Goal: Task Accomplishment & Management: Manage account settings

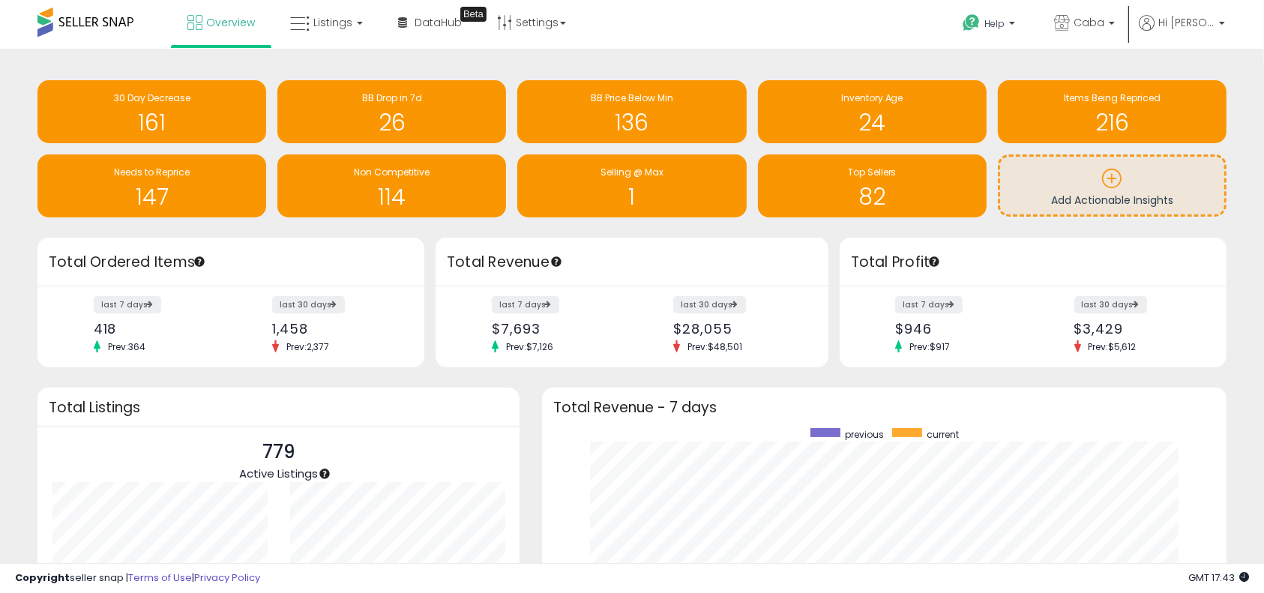
click at [6, 205] on div "Retrieving insights data.. 30 Day Decrease 161 BB Drop in 7d 26 BB Price Below …" at bounding box center [632, 444] width 1264 height 791
click at [11, 203] on div "Retrieving insights data.. 30 Day Decrease 161 BB Drop in 7d 26 BB Price Below …" at bounding box center [631, 433] width 1249 height 738
click at [530, 26] on link "Settings" at bounding box center [531, 22] width 91 height 45
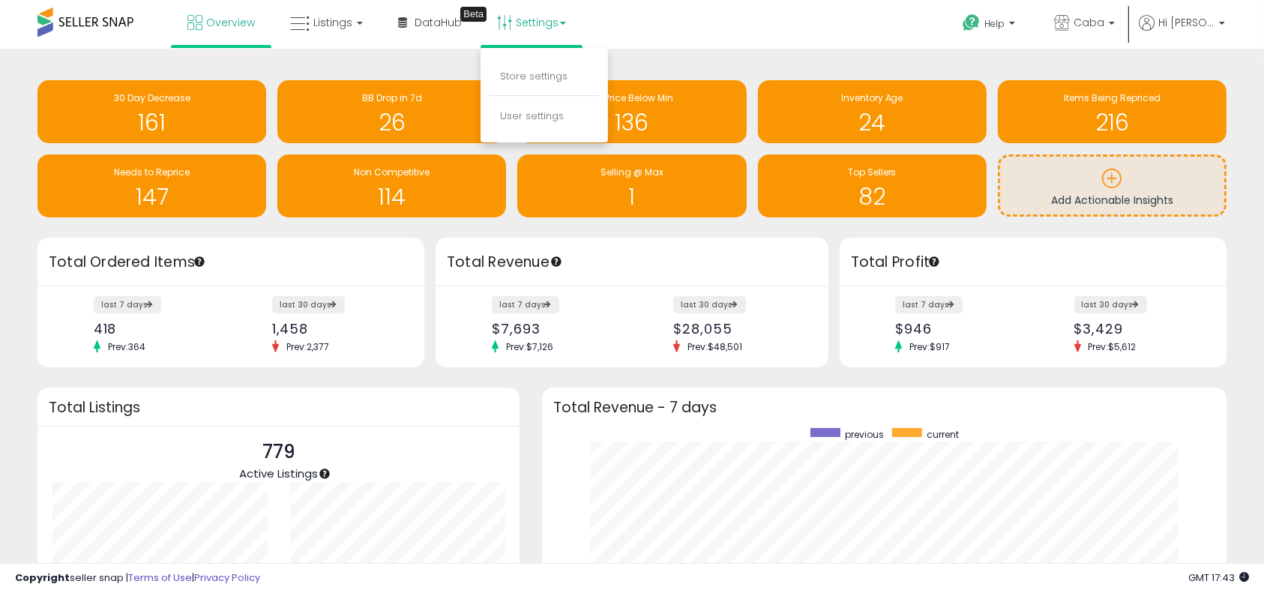
click at [739, 6] on div "Overview Listings DataHub Beta" at bounding box center [406, 32] width 835 height 64
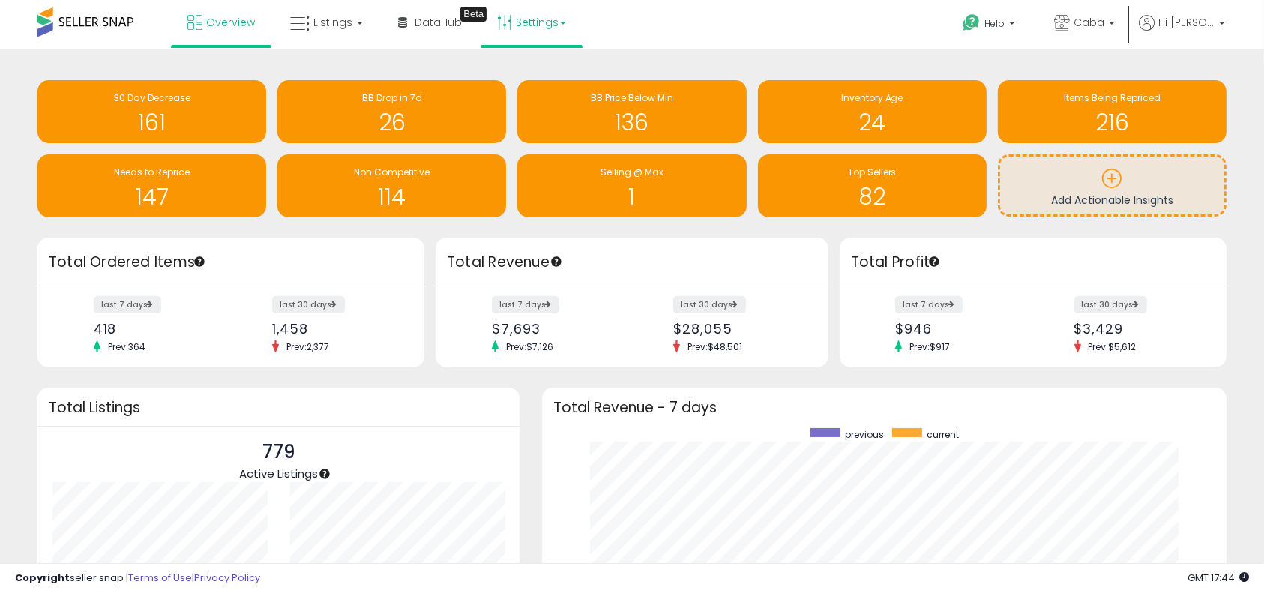
click at [540, 15] on link "Settings" at bounding box center [531, 22] width 91 height 45
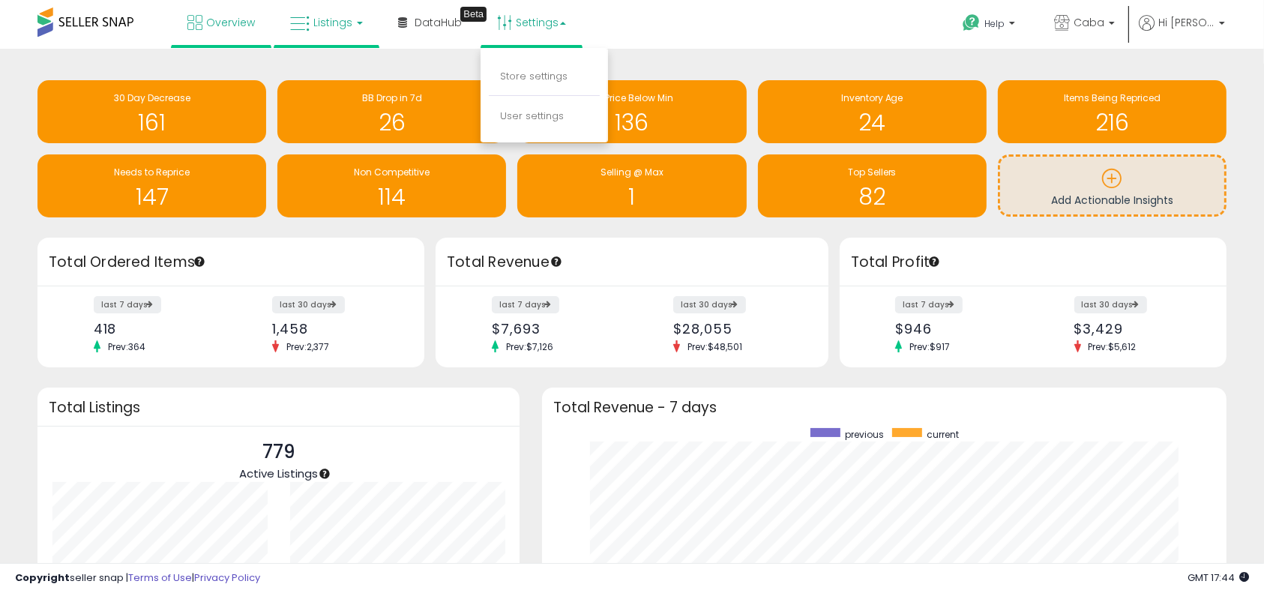
click at [343, 18] on span "Listings" at bounding box center [332, 22] width 39 height 15
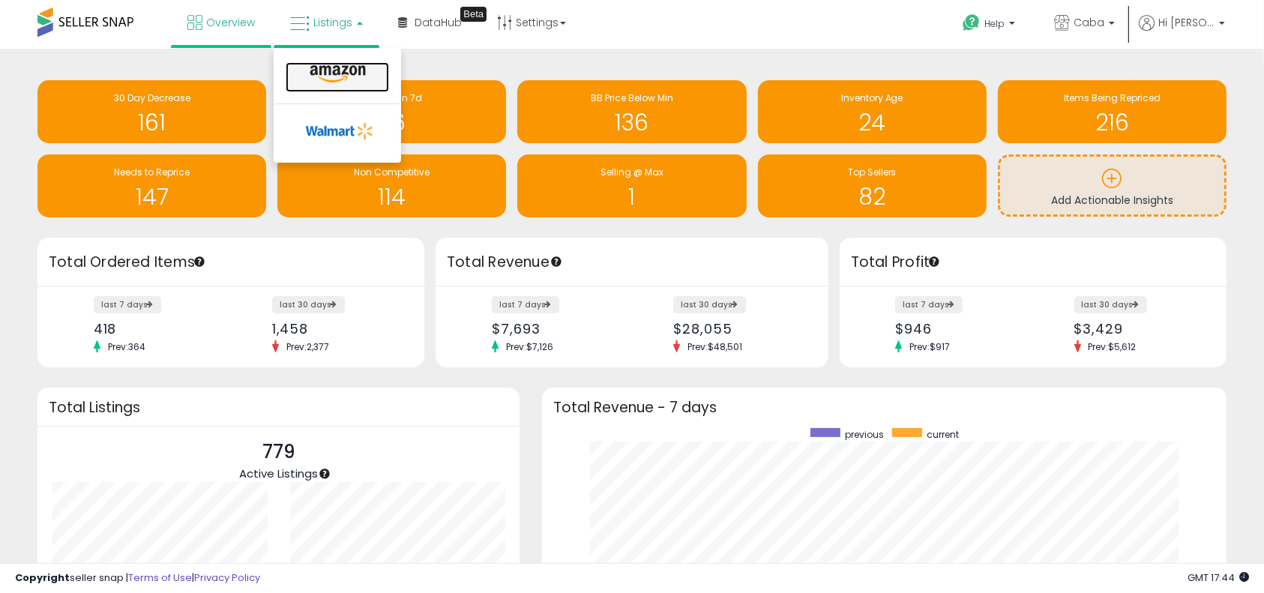
click at [354, 78] on icon at bounding box center [337, 73] width 65 height 19
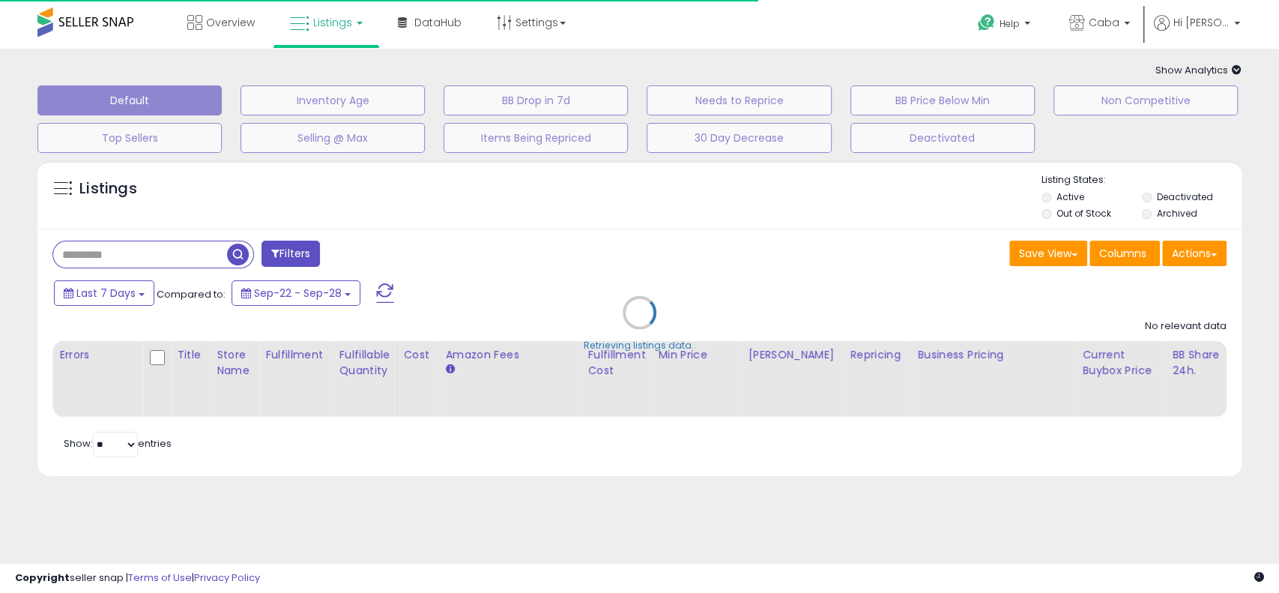
click at [654, 5] on div "Overview Listings DataHub" at bounding box center [411, 32] width 845 height 64
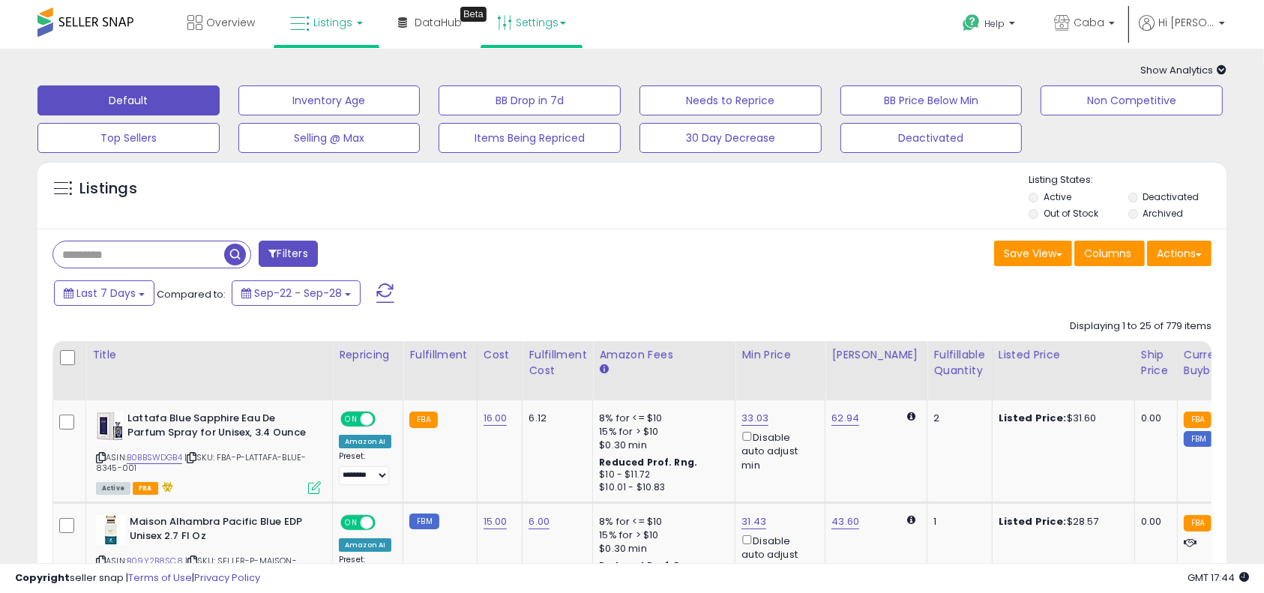
click at [539, 34] on link "Settings" at bounding box center [531, 22] width 91 height 45
click at [541, 78] on link "Store settings" at bounding box center [533, 76] width 67 height 14
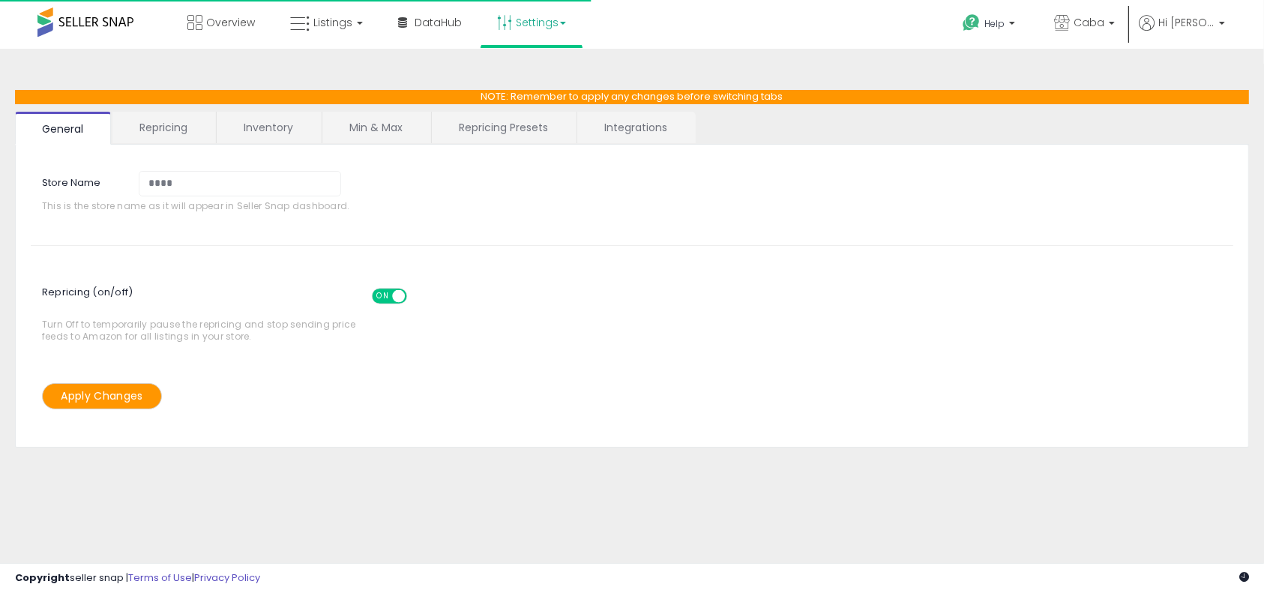
select select "*********"
click at [487, 123] on link "Repricing Presets" at bounding box center [503, 127] width 143 height 31
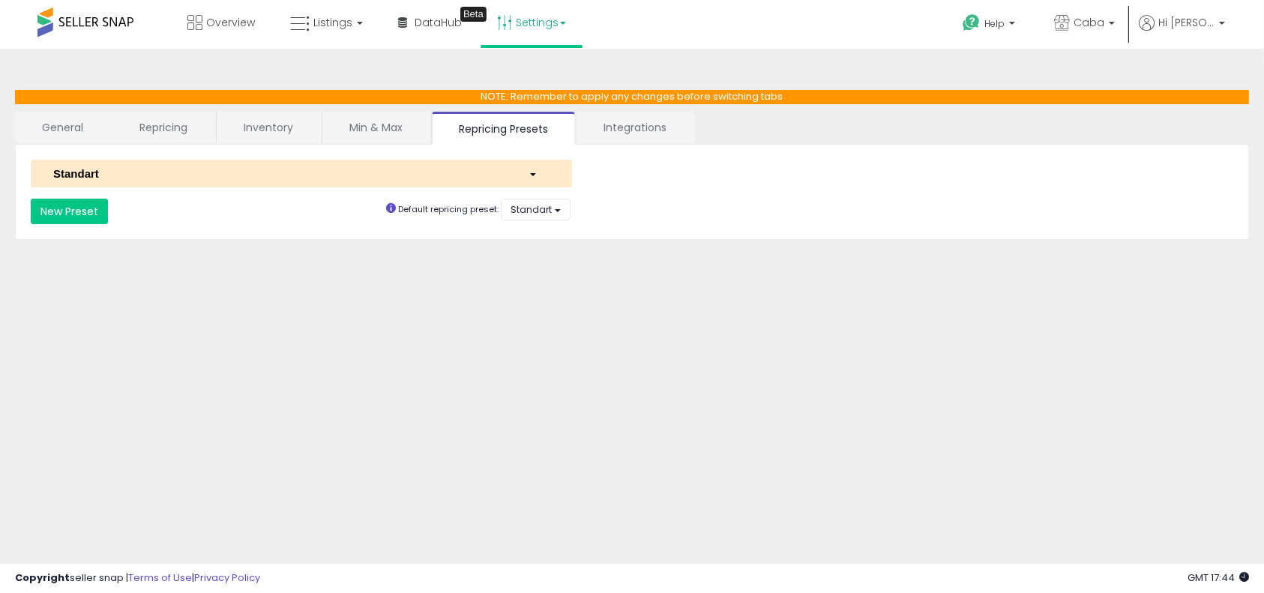
click at [414, 167] on div "Standart" at bounding box center [279, 174] width 475 height 16
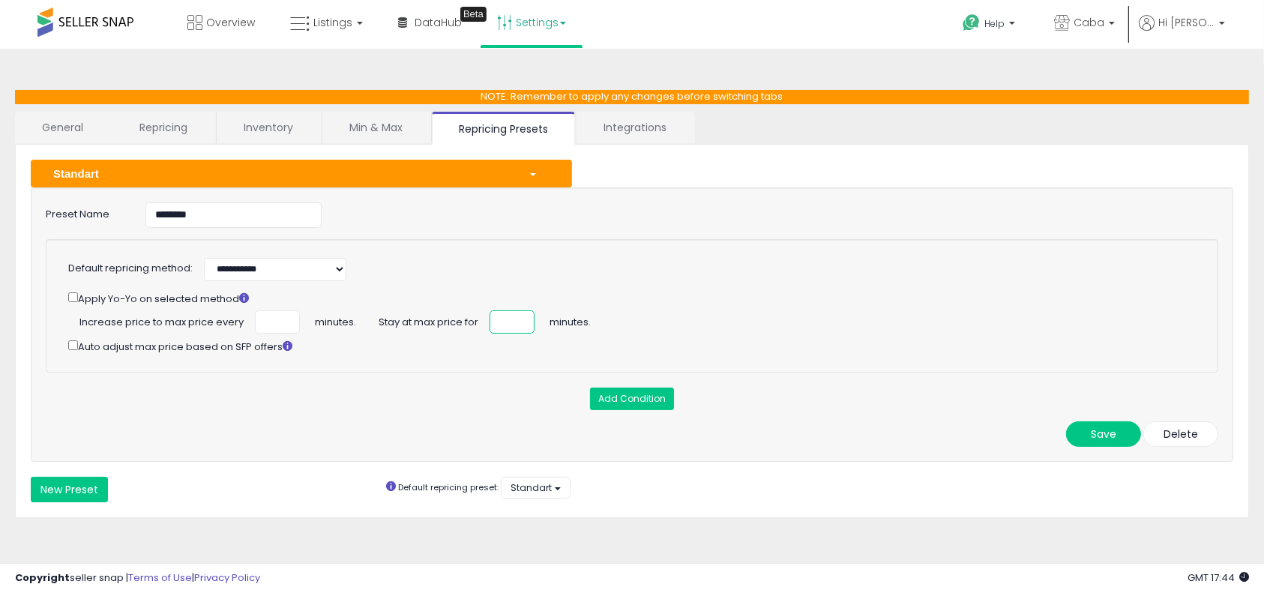
drag, startPoint x: 504, startPoint y: 325, endPoint x: 476, endPoint y: 325, distance: 27.7
click at [476, 310] on div "Stay at max price for * minutes." at bounding box center [628, 310] width 1120 height 0
type input "**"
click at [1101, 416] on div "**********" at bounding box center [632, 324] width 1202 height 274
click at [1103, 423] on button "Save" at bounding box center [1103, 433] width 75 height 25
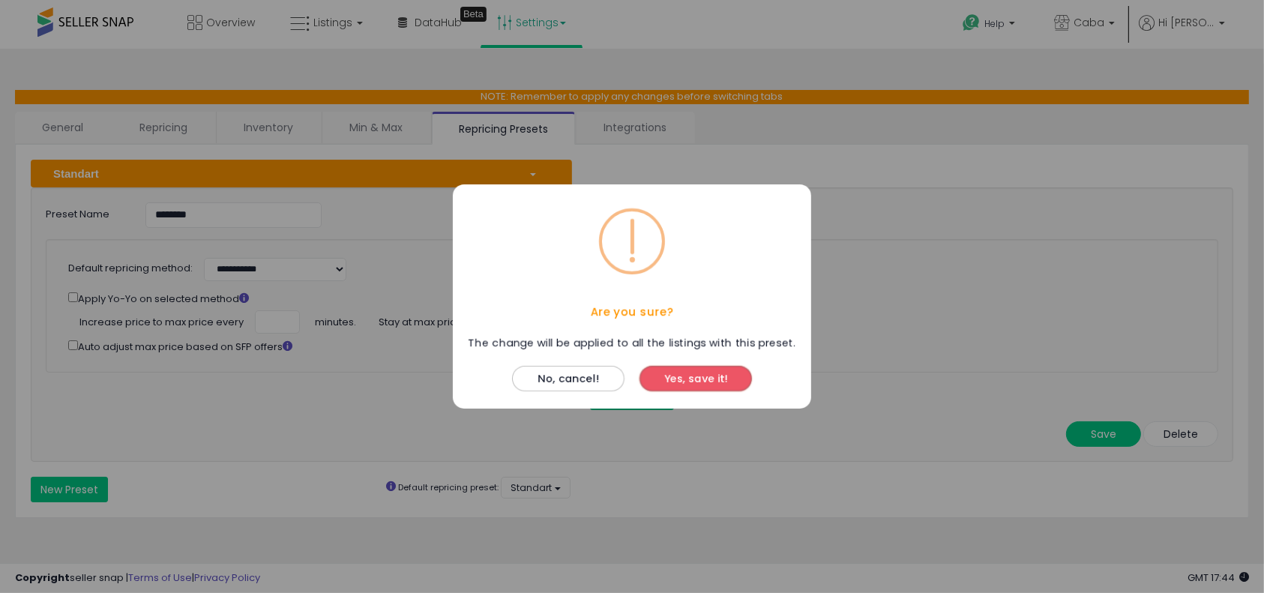
click at [749, 384] on button "Yes, save it!" at bounding box center [695, 378] width 112 height 25
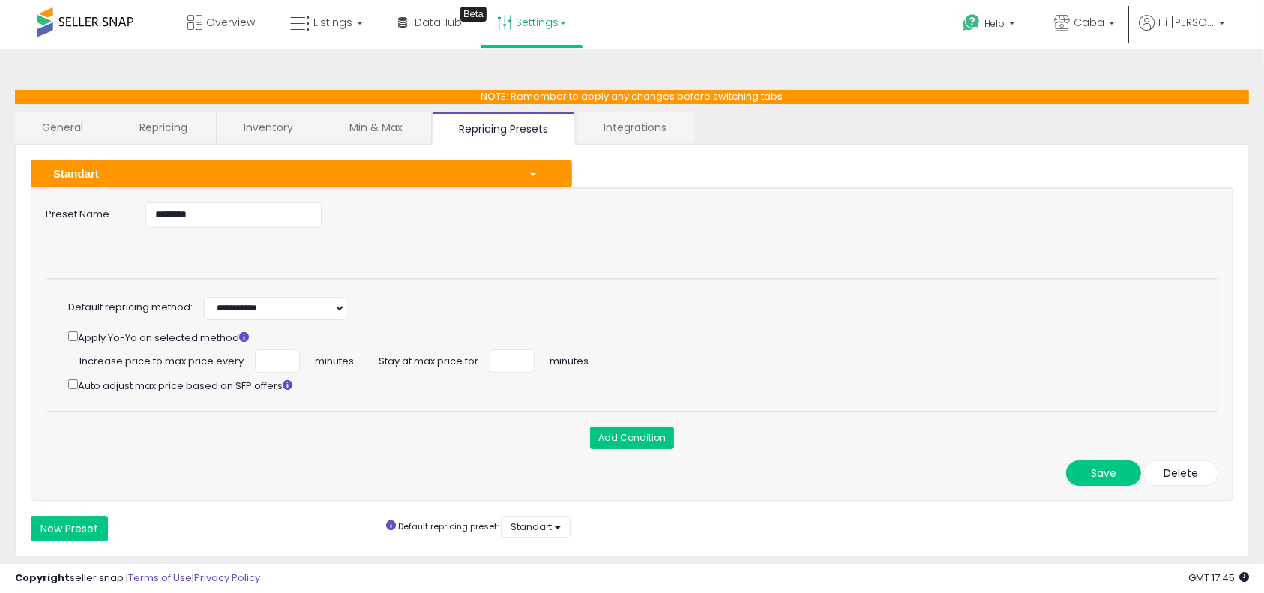
click at [239, 169] on div "Standart" at bounding box center [279, 174] width 475 height 16
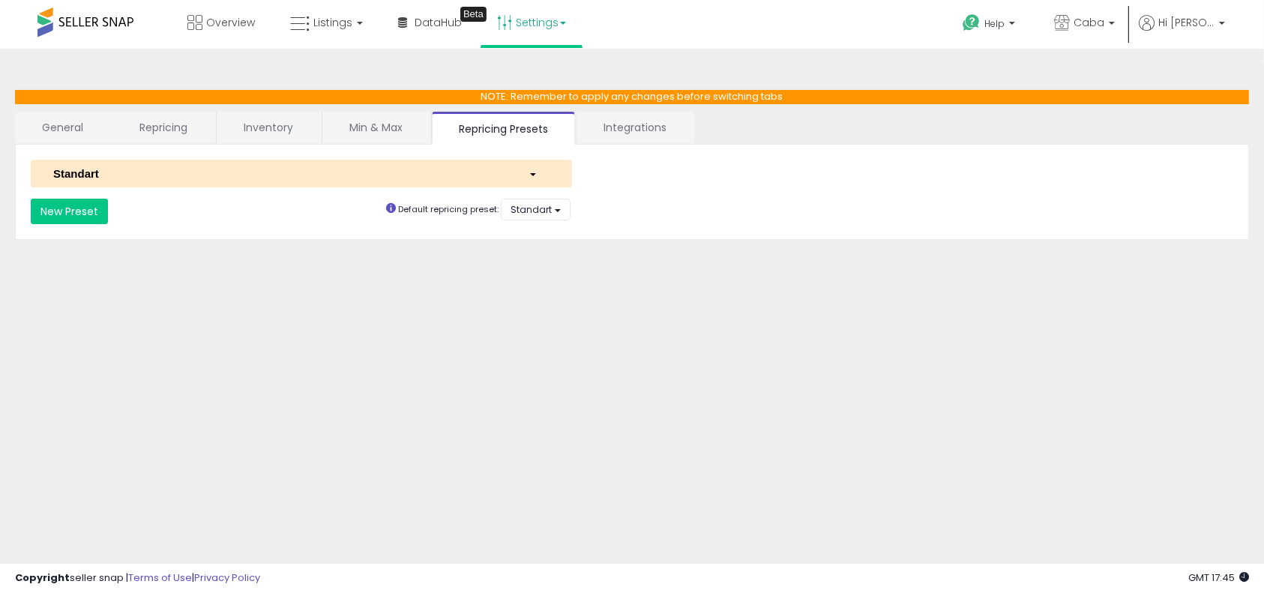
click at [373, 123] on link "Min & Max" at bounding box center [375, 127] width 107 height 31
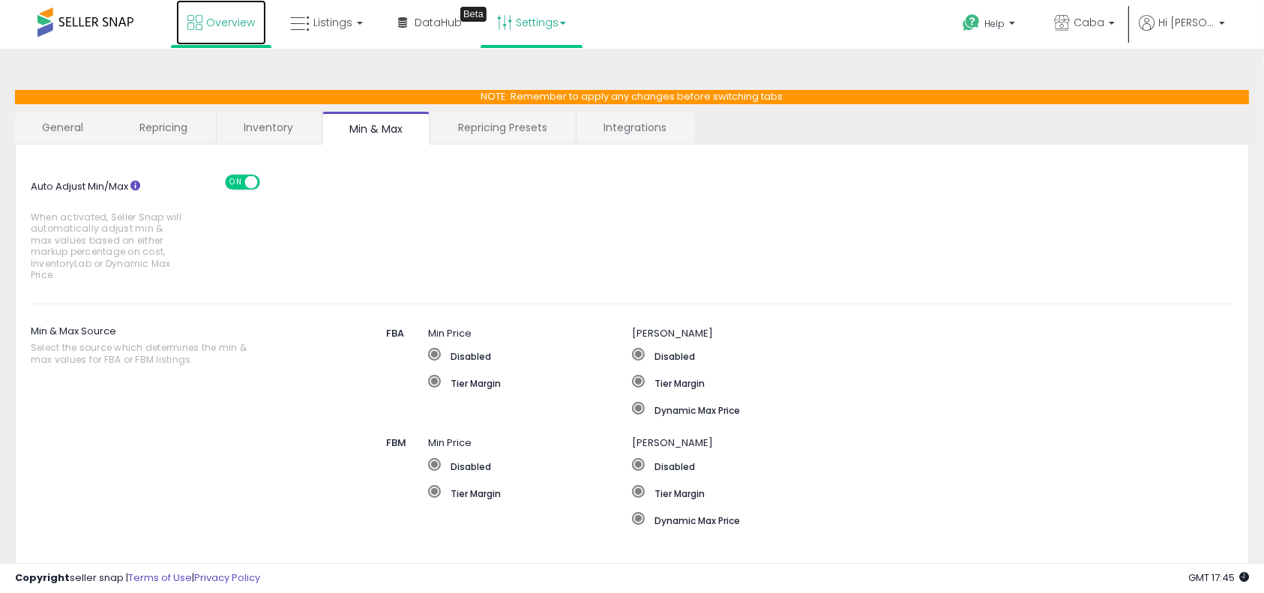
click at [205, 33] on link "Overview" at bounding box center [221, 22] width 90 height 45
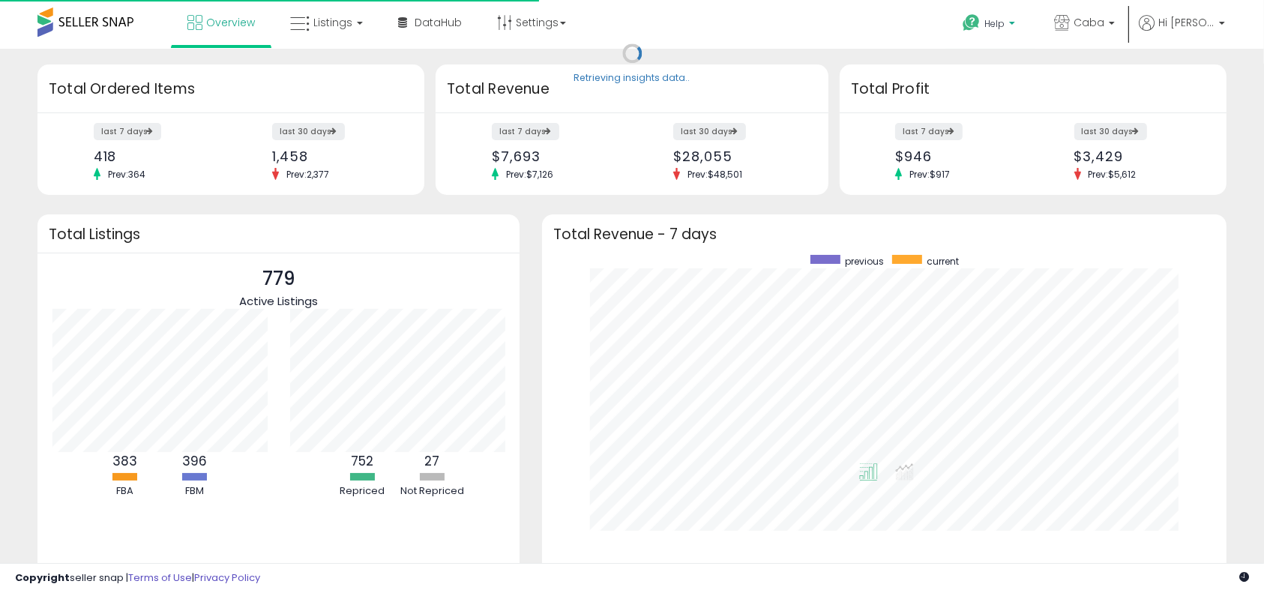
scroll to position [283, 654]
